Goal: Task Accomplishment & Management: Manage account settings

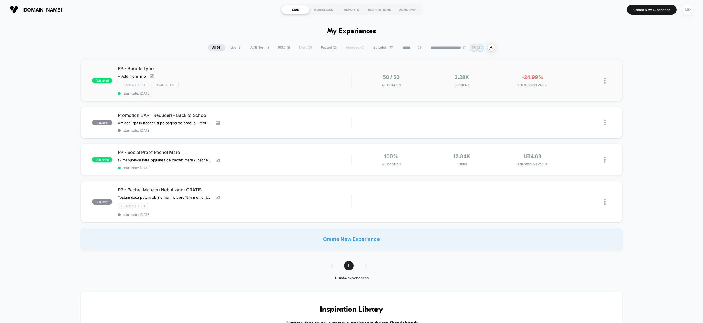
click at [485, 90] on div "published PP - Bundle Type Click to view images Click to edit experience detail…" at bounding box center [351, 80] width 541 height 41
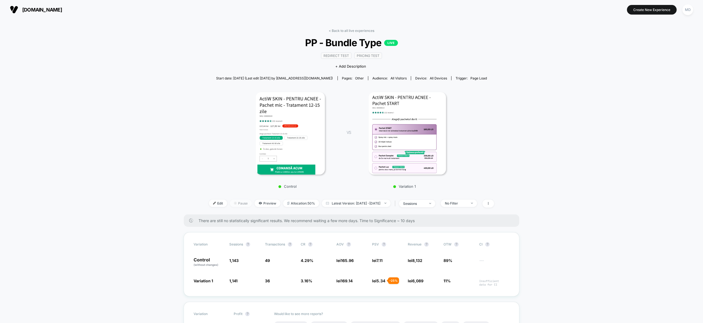
click at [236, 203] on span "Pause" at bounding box center [241, 202] width 22 height 7
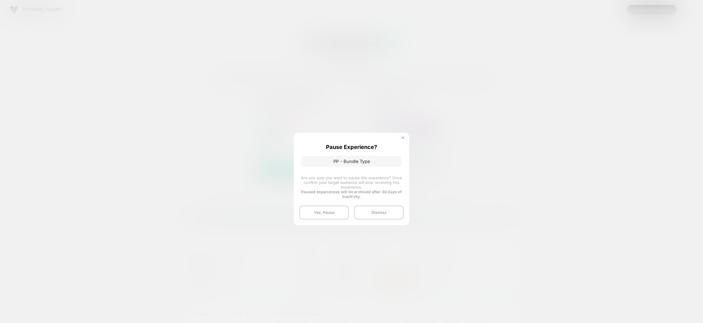
click at [403, 138] on img at bounding box center [403, 137] width 3 height 3
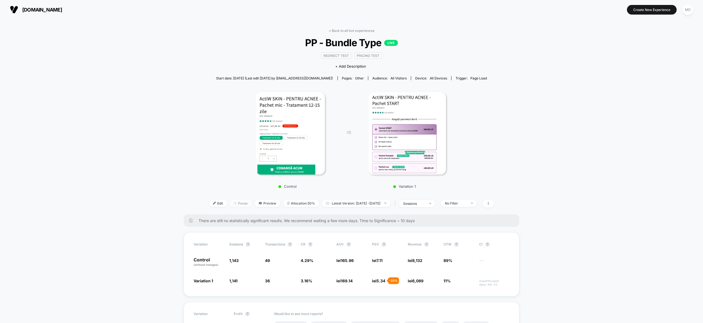
click at [231, 203] on span "Pause" at bounding box center [241, 202] width 22 height 7
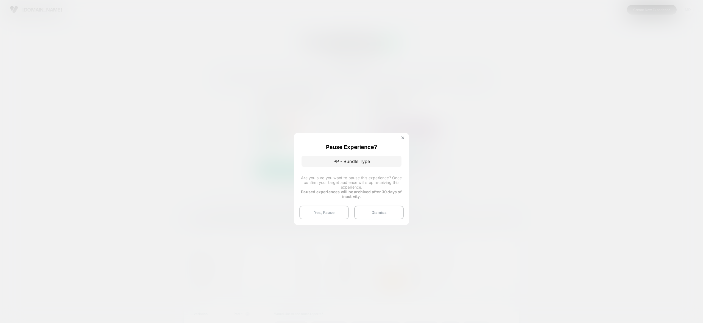
click at [325, 214] on button "Yes, Pause" at bounding box center [323, 212] width 49 height 14
